Goal: Information Seeking & Learning: Learn about a topic

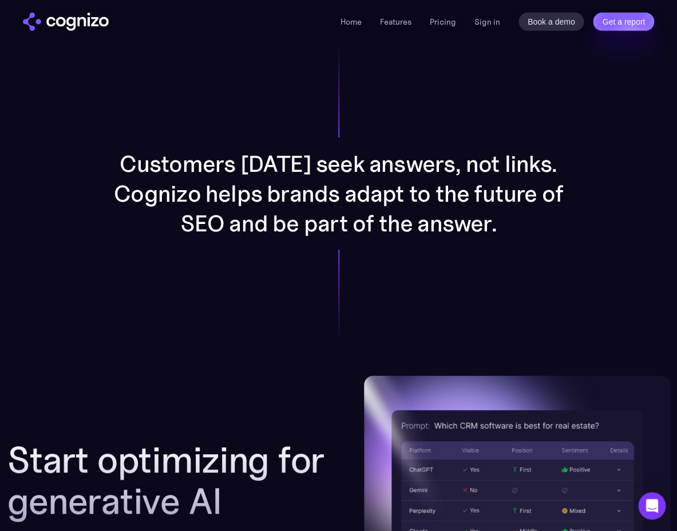
scroll to position [1393, 0]
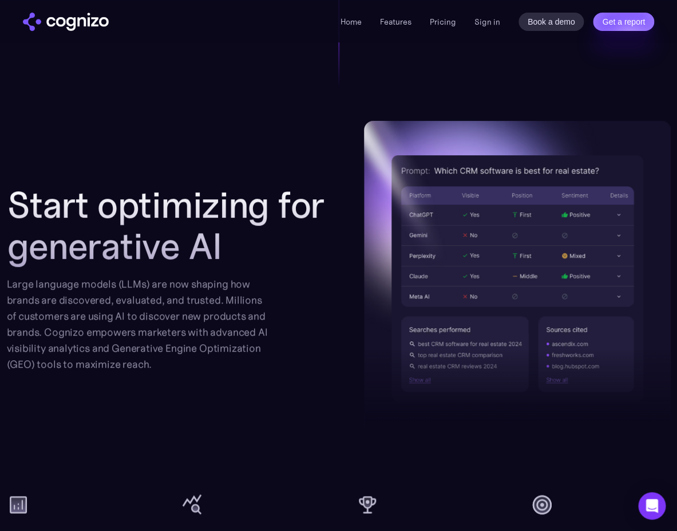
click at [297, 265] on h2 "Start optimizing for generative AI" at bounding box center [174, 225] width 334 height 82
click at [245, 298] on div "Large language models (LLMs) are now shaping how brands are discovered, evaluat…" at bounding box center [137, 324] width 261 height 96
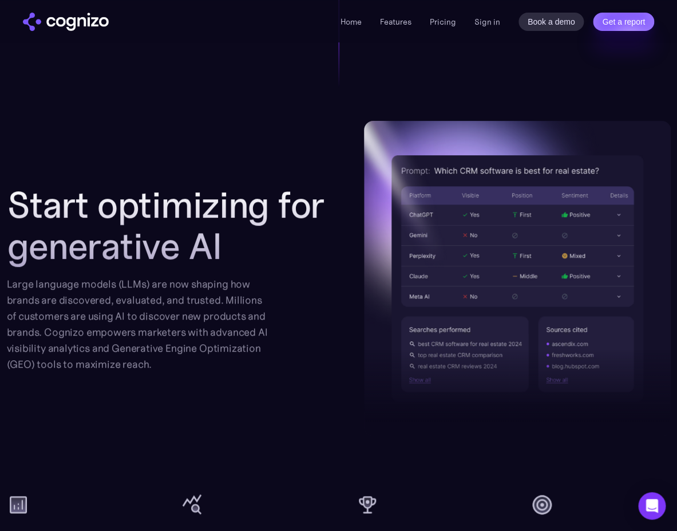
click at [245, 298] on div "Large language models (LLMs) are now shaping how brands are discovered, evaluat…" at bounding box center [137, 324] width 261 height 96
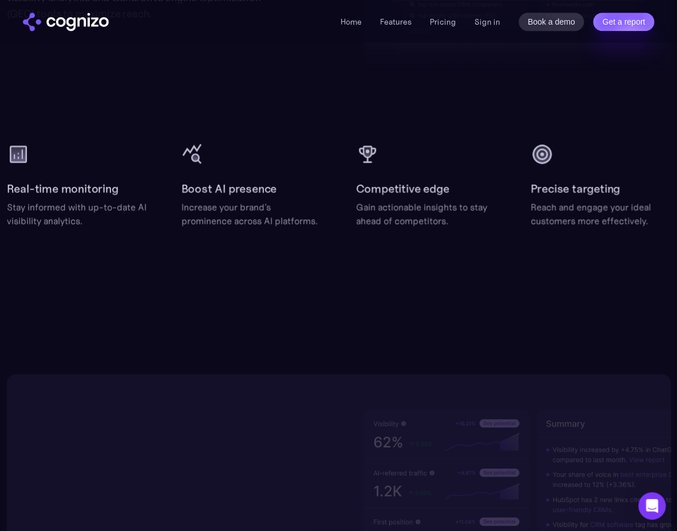
scroll to position [1809, 0]
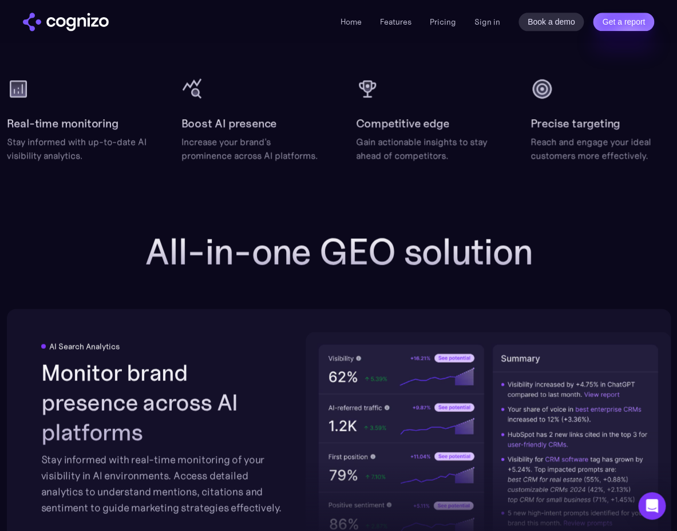
click at [264, 252] on h2 "All-in-one GEO solution" at bounding box center [339, 251] width 458 height 41
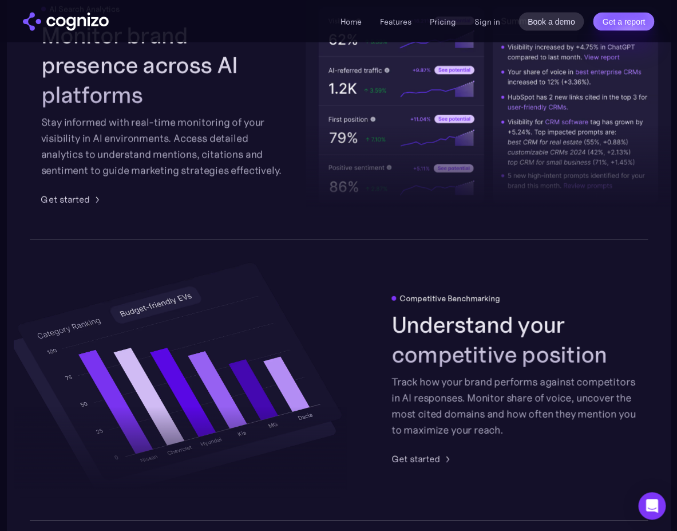
scroll to position [1933, 0]
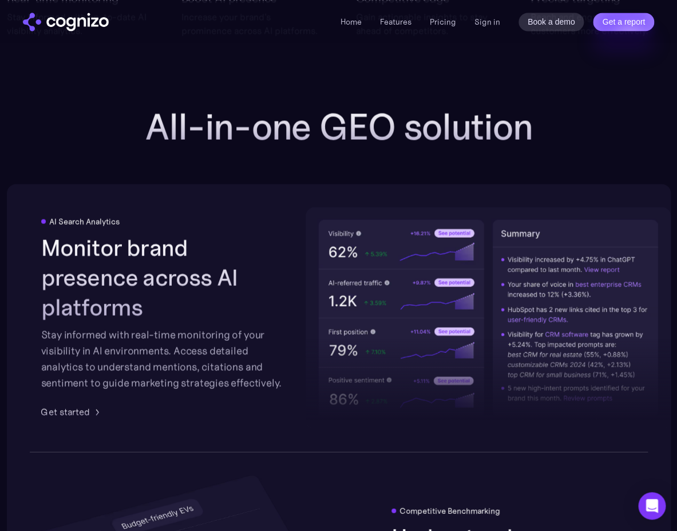
click at [254, 298] on h2 "Monitor brand presence across AI platforms" at bounding box center [163, 276] width 245 height 89
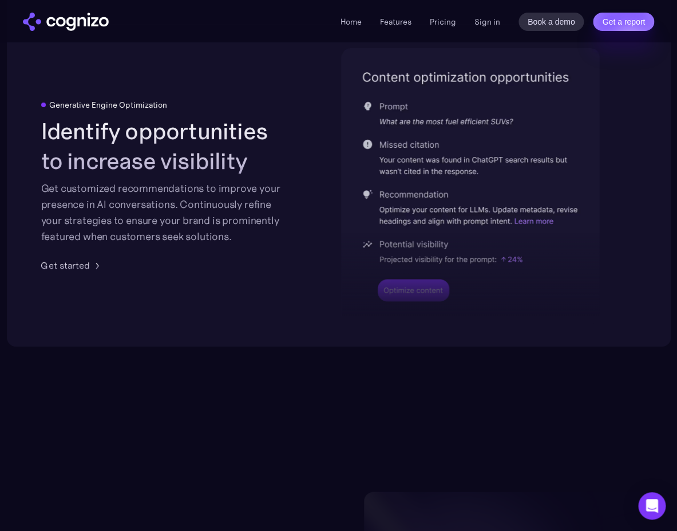
scroll to position [2687, 0]
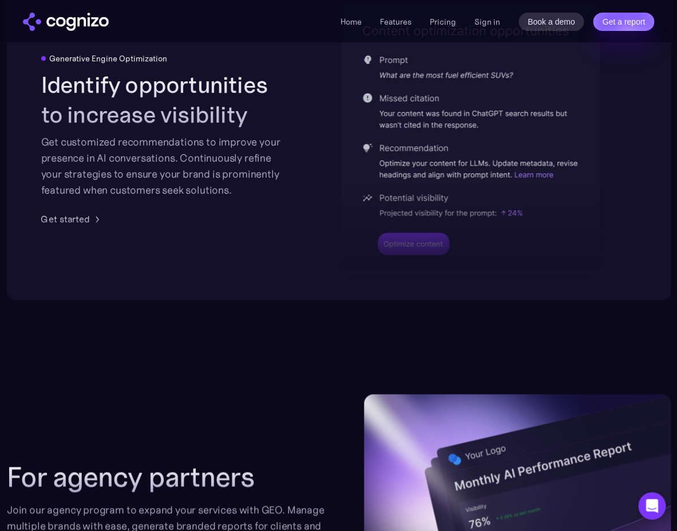
click at [234, 164] on div "Get customized recommendations to improve your presence in AI conversations. Co…" at bounding box center [163, 166] width 245 height 64
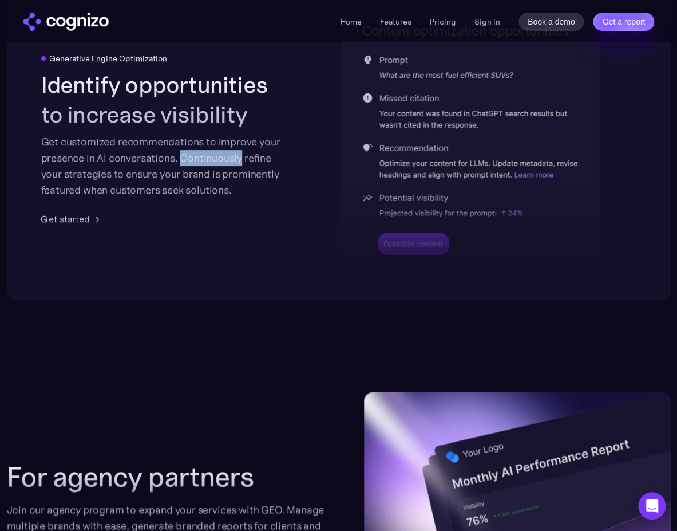
click at [234, 164] on div "Get customized recommendations to improve your presence in AI conversations. Co…" at bounding box center [163, 166] width 245 height 64
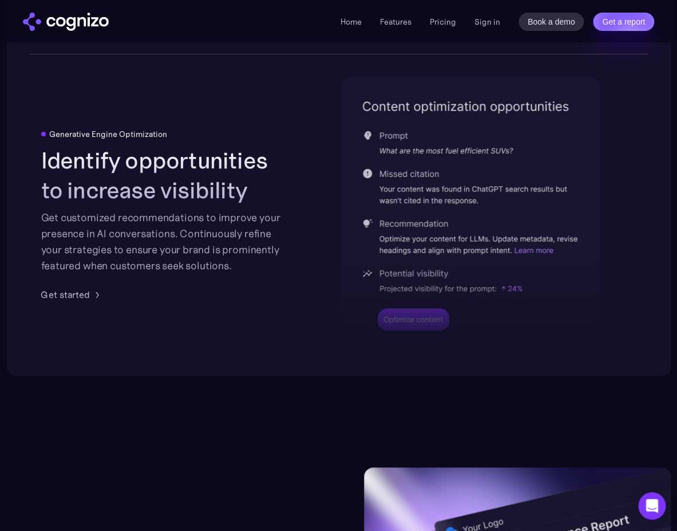
scroll to position [2581, 0]
